Goal: Obtain resource: Download file/media

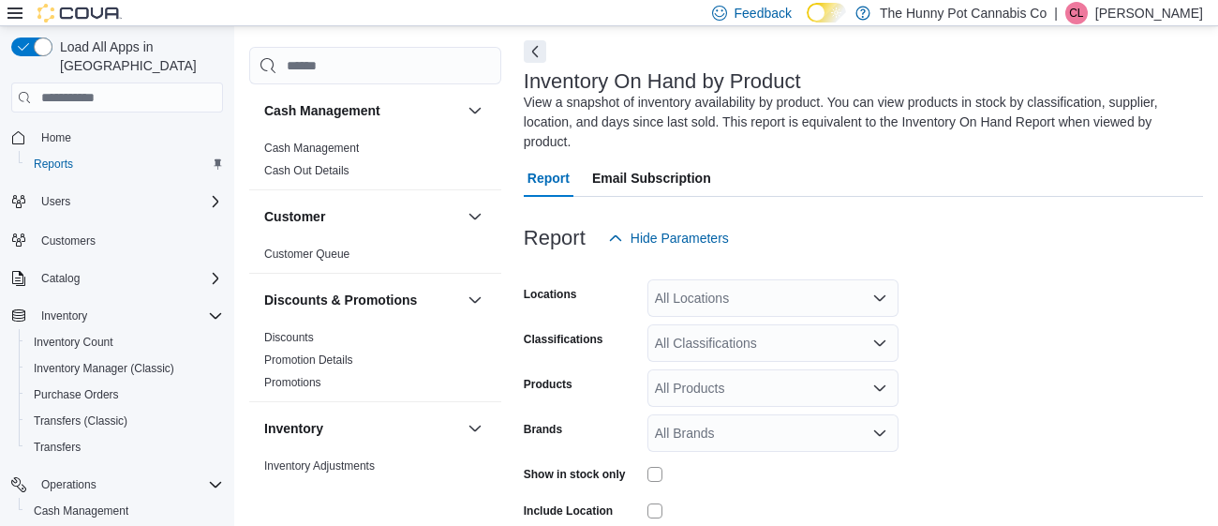
scroll to position [82, 0]
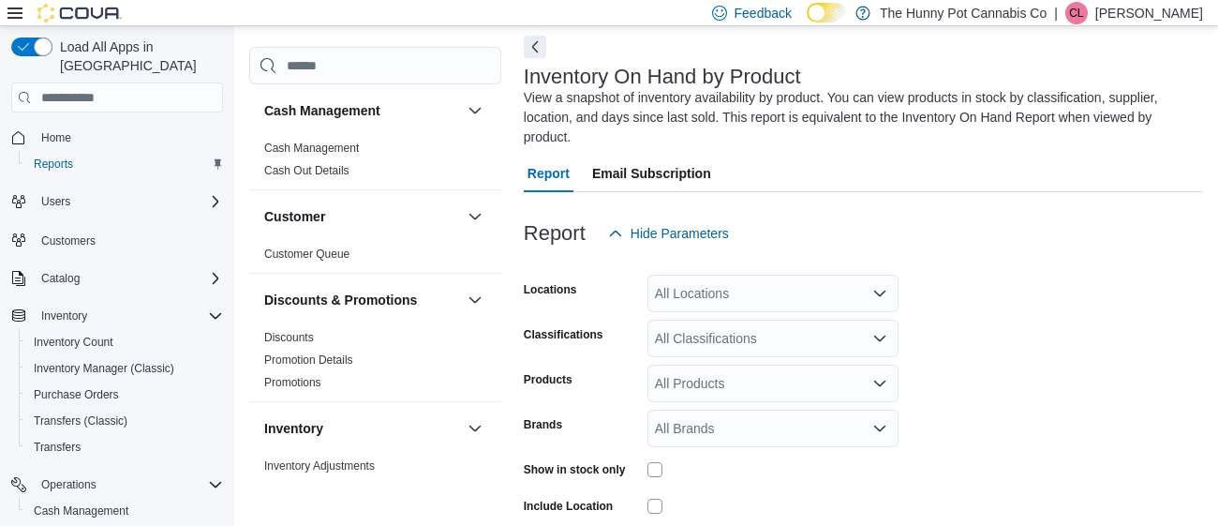
click at [772, 291] on div "All Locations" at bounding box center [772, 293] width 251 height 37
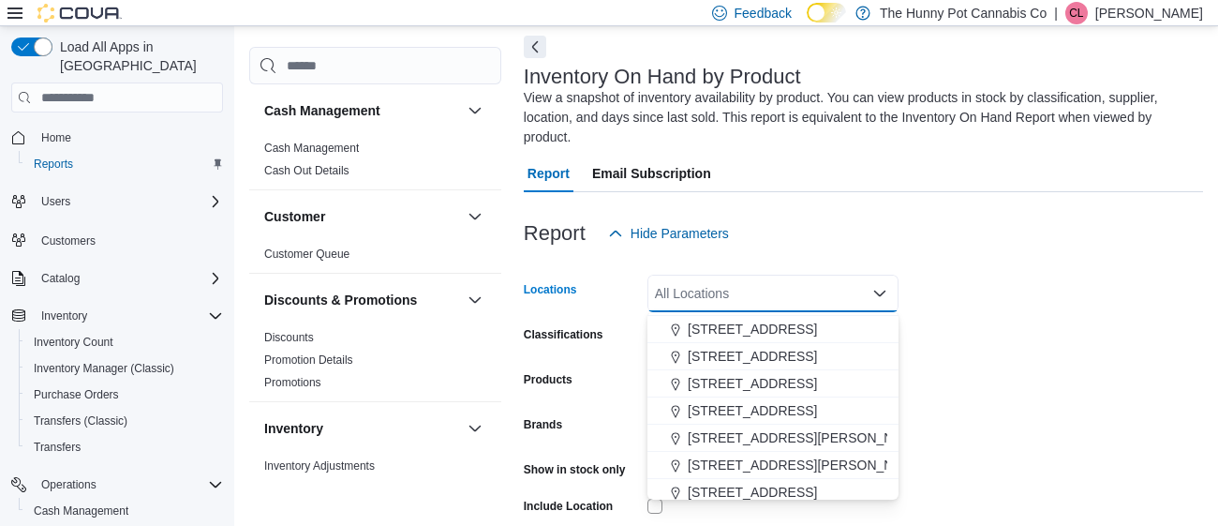
scroll to position [837, 0]
click at [749, 328] on span "[STREET_ADDRESS]" at bounding box center [752, 330] width 129 height 19
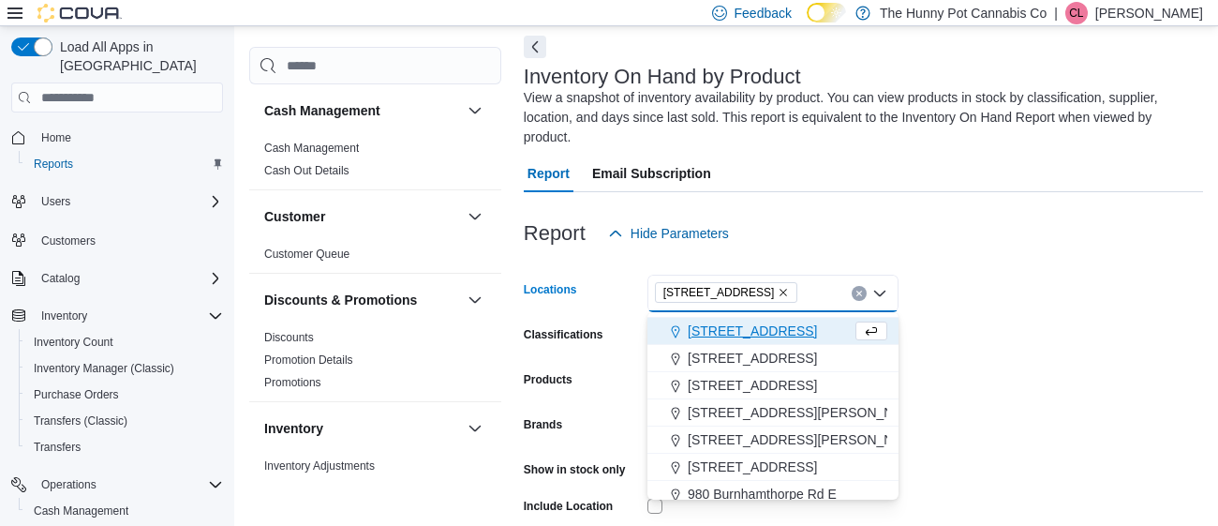
click at [999, 265] on div at bounding box center [863, 263] width 679 height 22
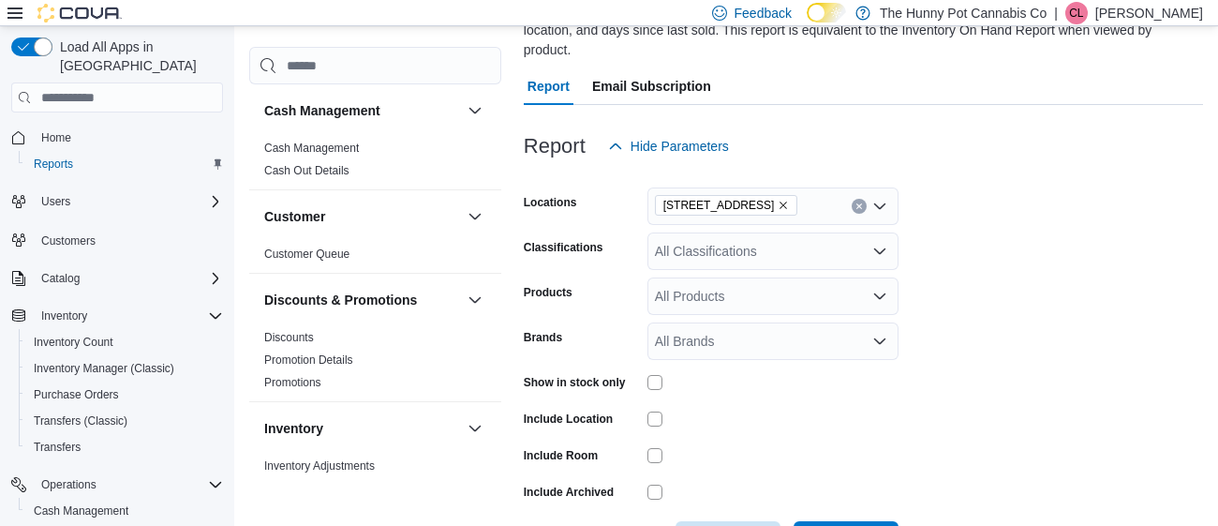
scroll to position [238, 0]
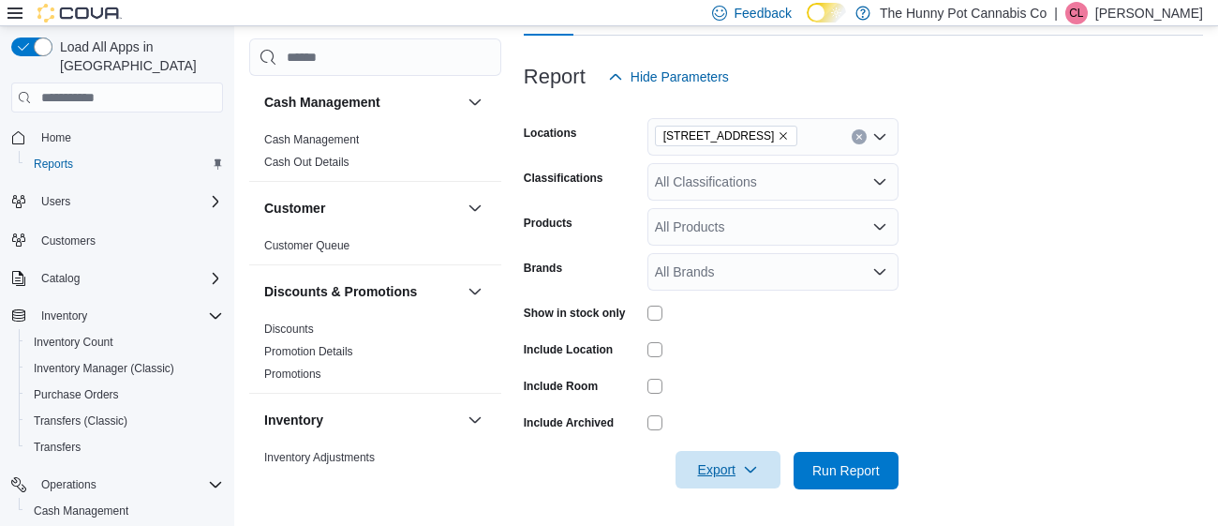
click at [732, 467] on span "Export" at bounding box center [728, 469] width 82 height 37
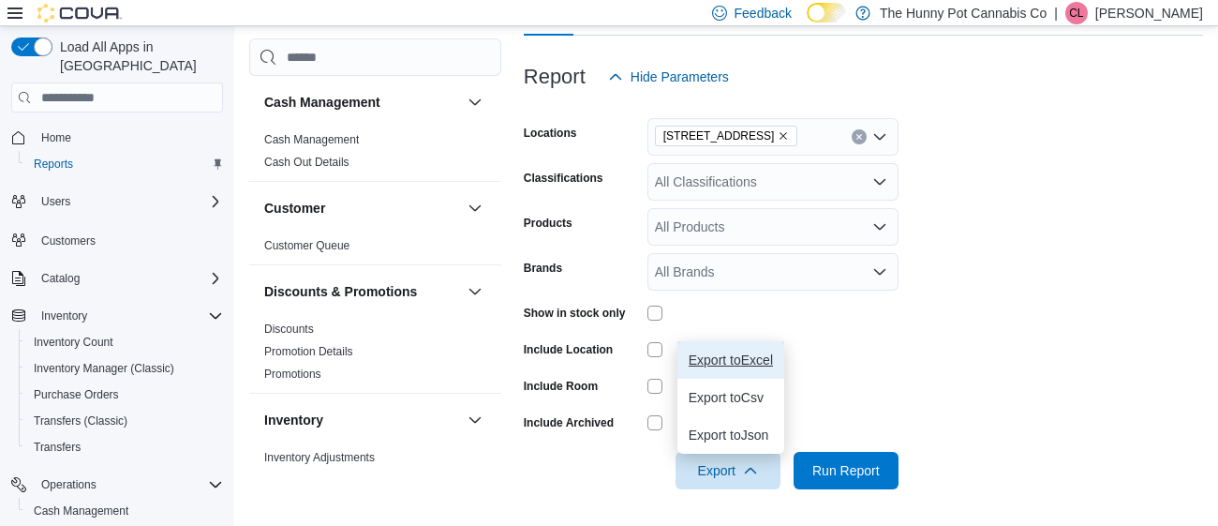
click at [740, 355] on span "Export to Excel" at bounding box center [731, 359] width 84 height 15
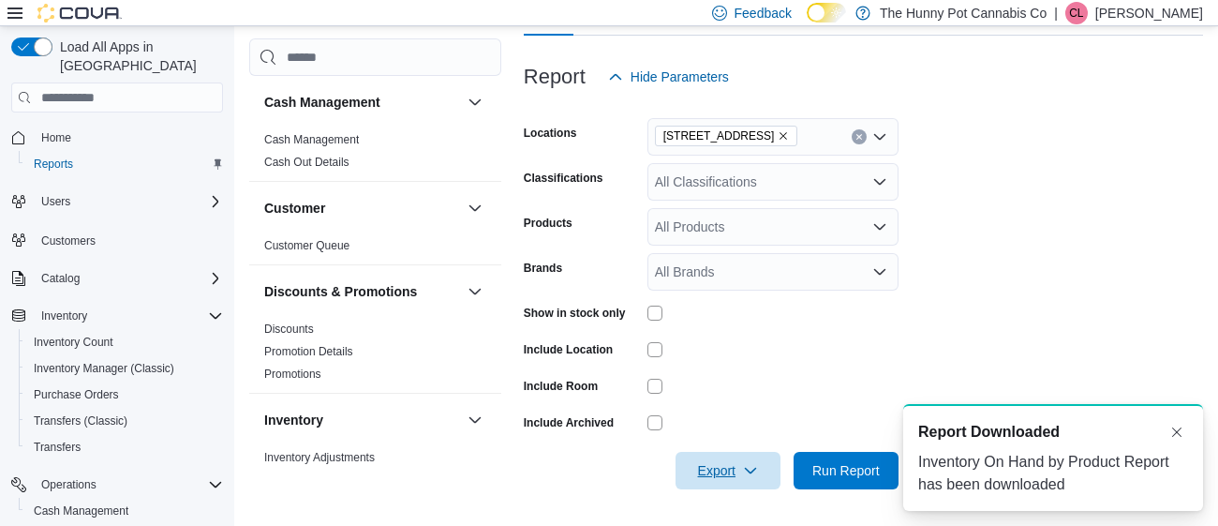
scroll to position [0, 0]
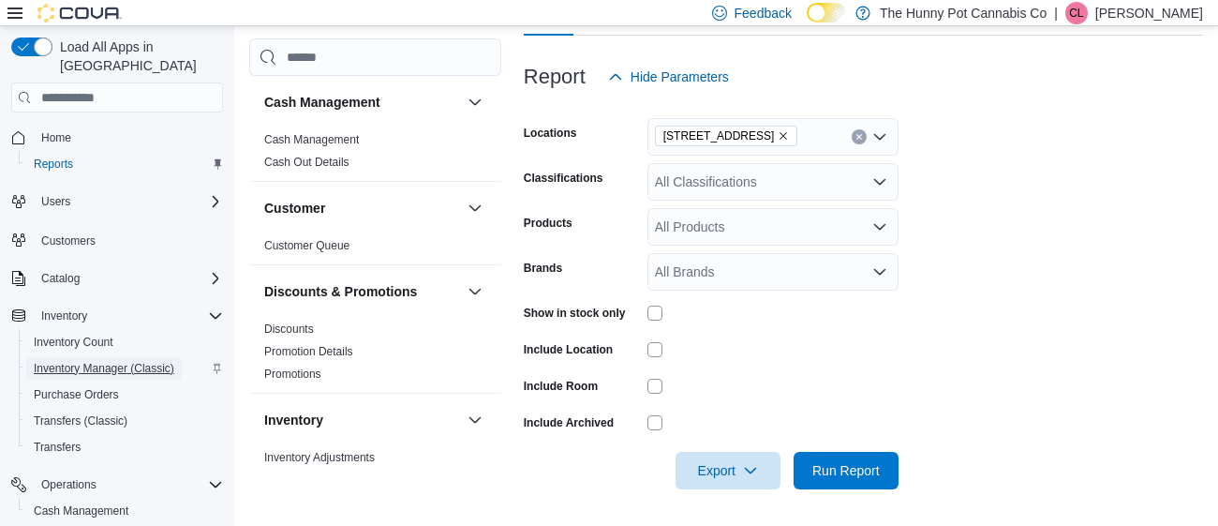
click at [97, 361] on span "Inventory Manager (Classic)" at bounding box center [104, 368] width 141 height 15
